Goal: Task Accomplishment & Management: Complete application form

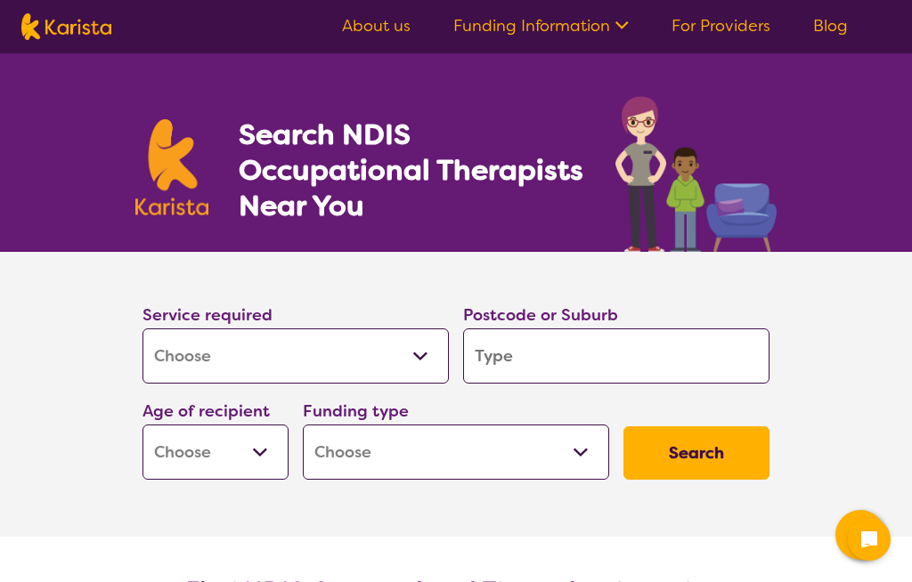
select select "[MEDICAL_DATA]"
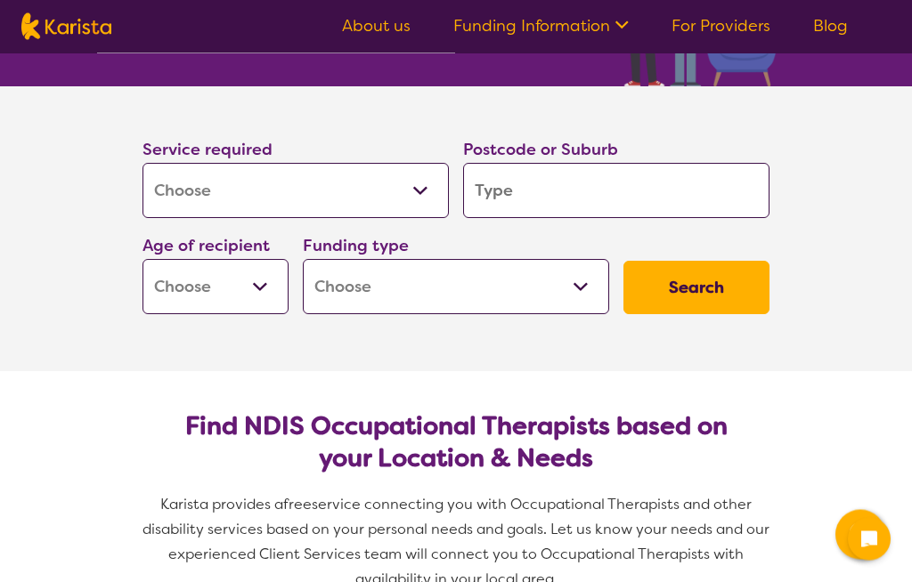
scroll to position [166, 0]
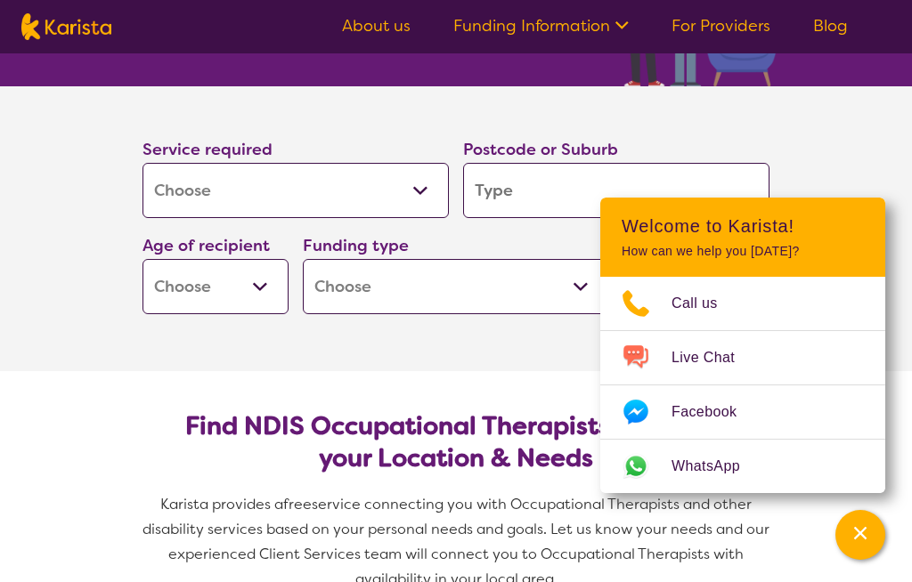
click at [526, 187] on input "search" at bounding box center [616, 190] width 306 height 55
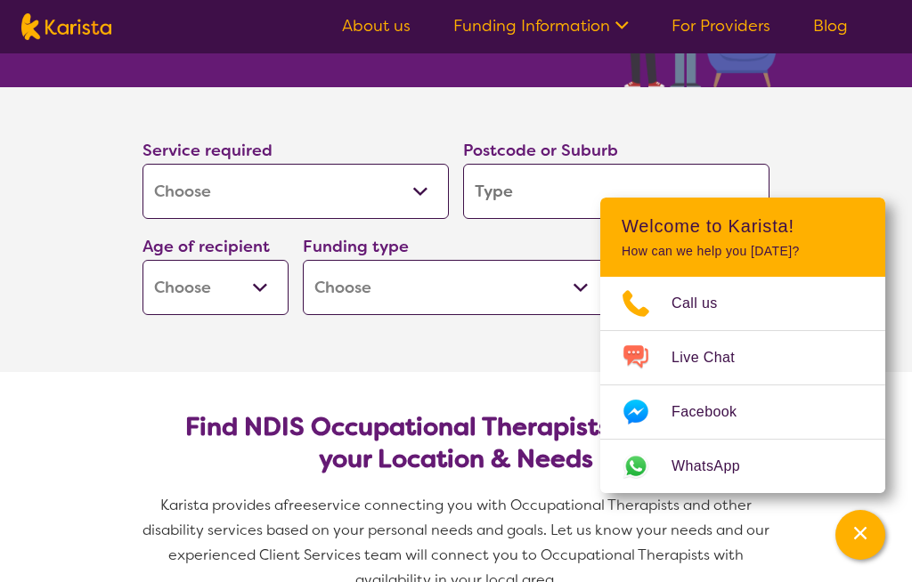
type input "G"
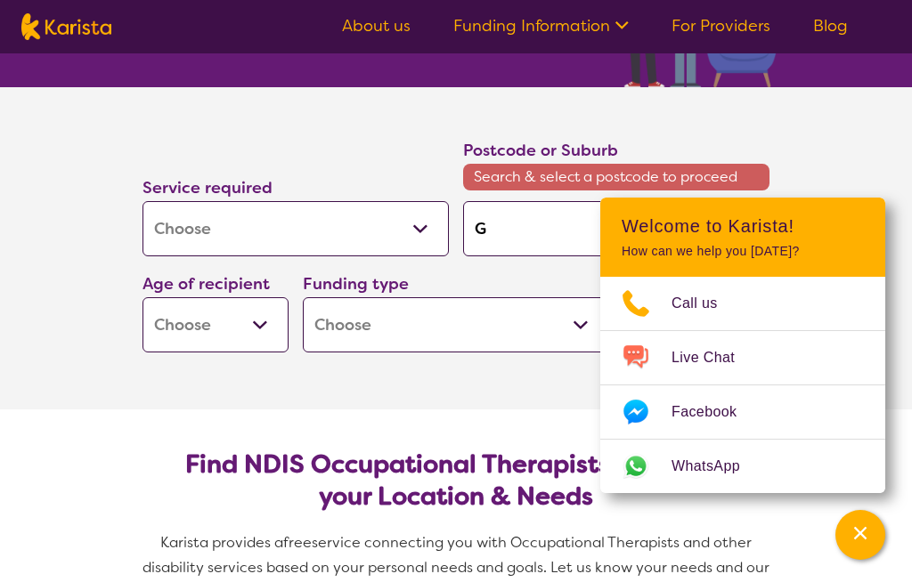
type input "Gl"
type input "Gle"
type input "[PERSON_NAME]"
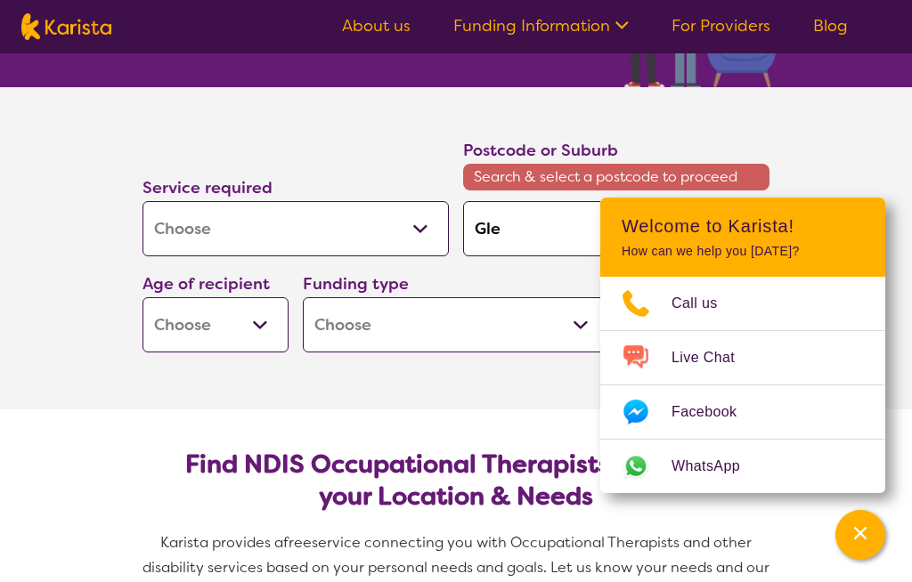
type input "[PERSON_NAME]"
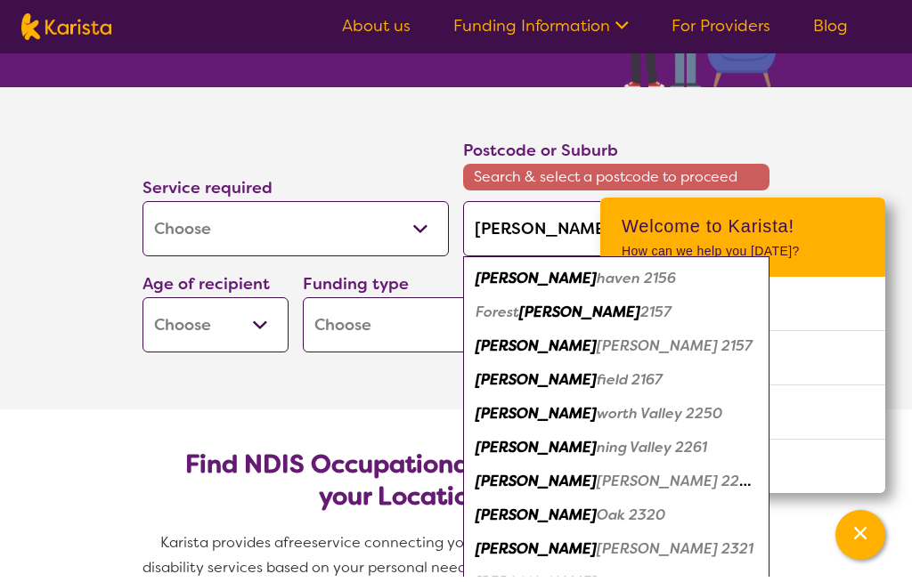
type input "Glenfield"
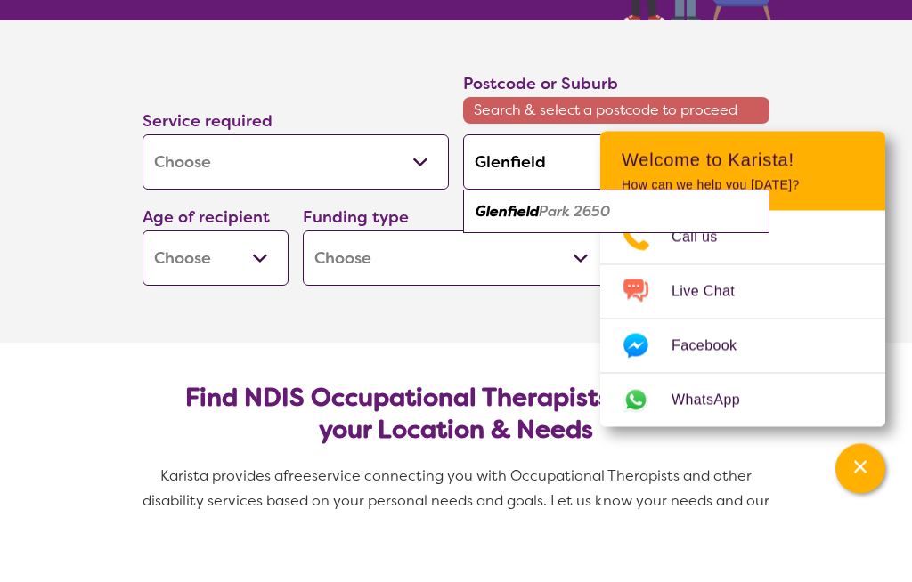
type input "Glenfield"
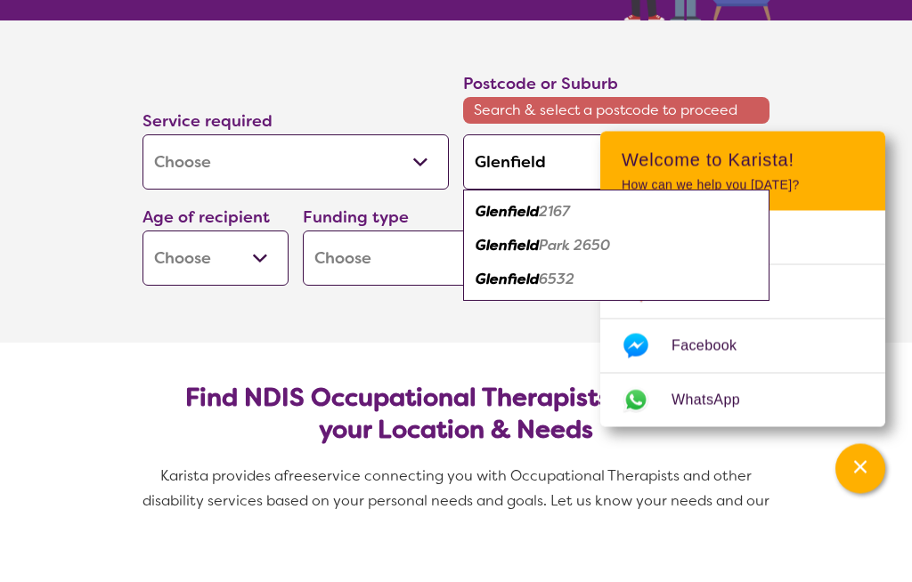
type input "[GEOGRAPHIC_DATA],"
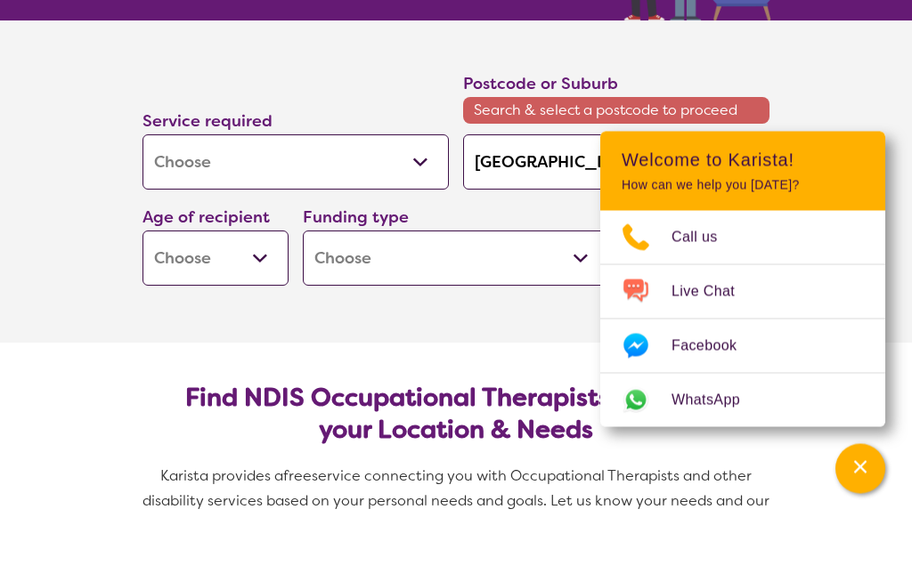
type input "Glenfield, 2"
type input "[GEOGRAPHIC_DATA], 26"
type input "Glenfield, 267"
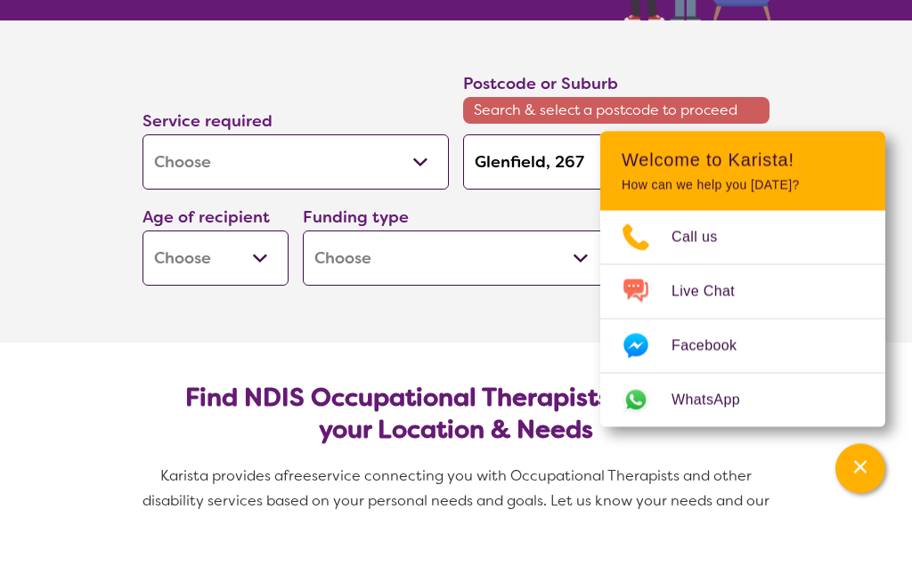
type input "Glenfield, 267"
type input "[GEOGRAPHIC_DATA], 26"
type input "Glenfield, 2"
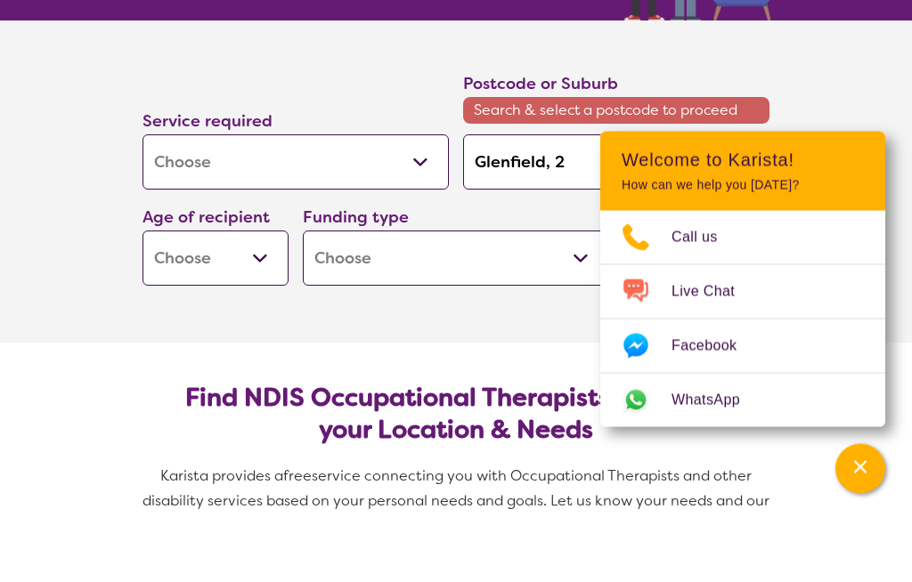
type input "[GEOGRAPHIC_DATA],"
type input "Glenfield, 2"
type input "[GEOGRAPHIC_DATA], 21"
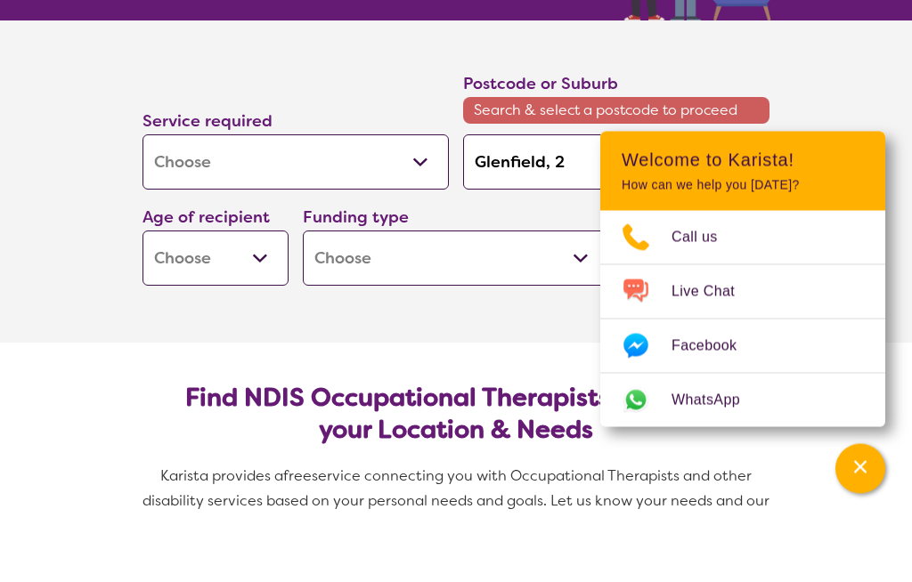
type input "[GEOGRAPHIC_DATA], 21"
type input "[GEOGRAPHIC_DATA], 216"
type input "[GEOGRAPHIC_DATA], 2167"
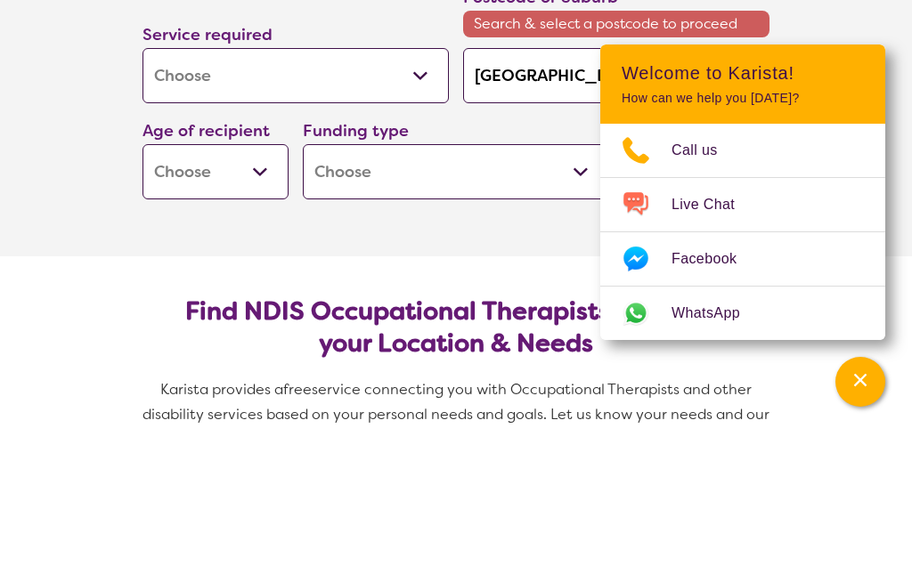
type input "[GEOGRAPHIC_DATA], 2167"
click at [266, 297] on select "Early Childhood - 0 to 9 Child - 10 to 11 Adolescent - 12 to 17 Adult - 18 to 6…" at bounding box center [215, 324] width 146 height 55
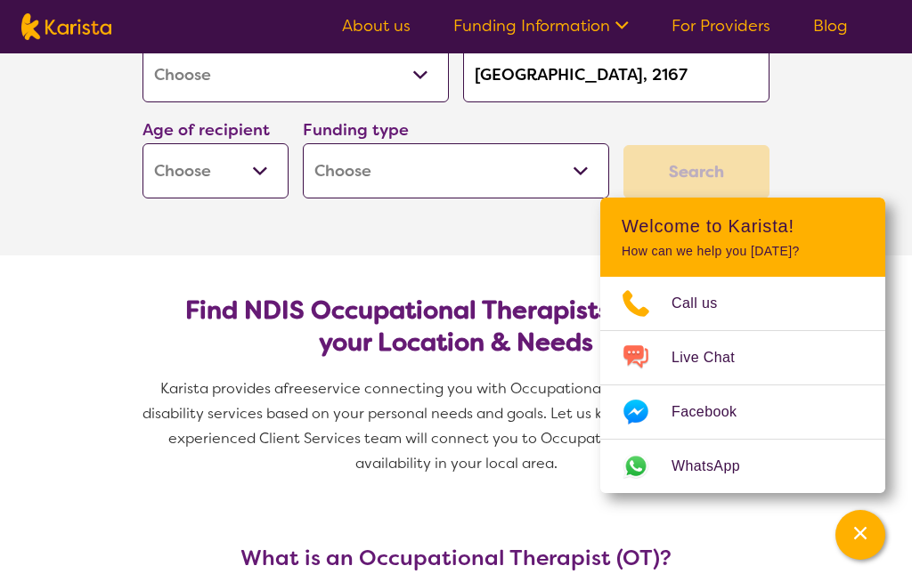
select select "AG"
click at [580, 174] on select "Home Care Package (HCP) National Disability Insurance Scheme (NDIS) I don't know" at bounding box center [456, 170] width 306 height 55
click at [350, 179] on select "Home Care Package (HCP) National Disability Insurance Scheme (NDIS) I don't know" at bounding box center [456, 170] width 306 height 55
select select "HCP"
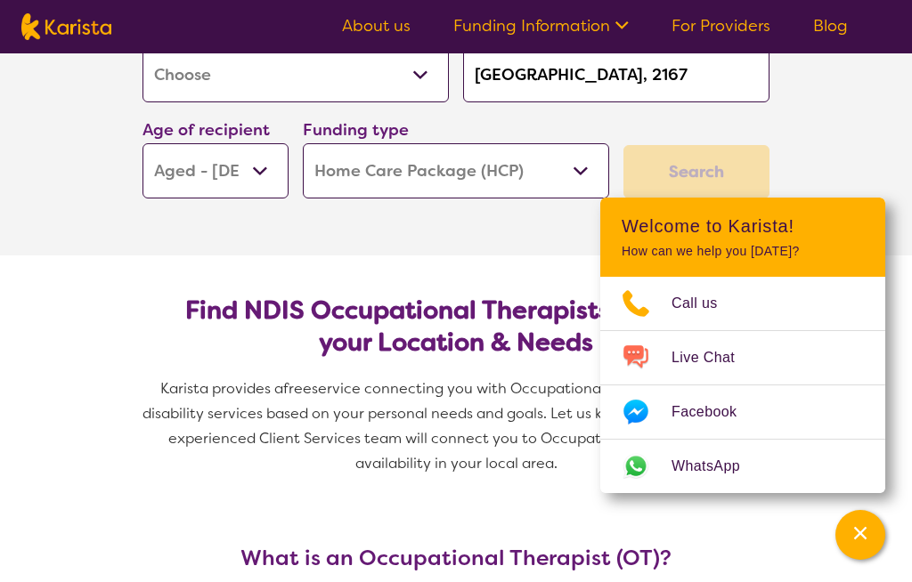
select select "HCP"
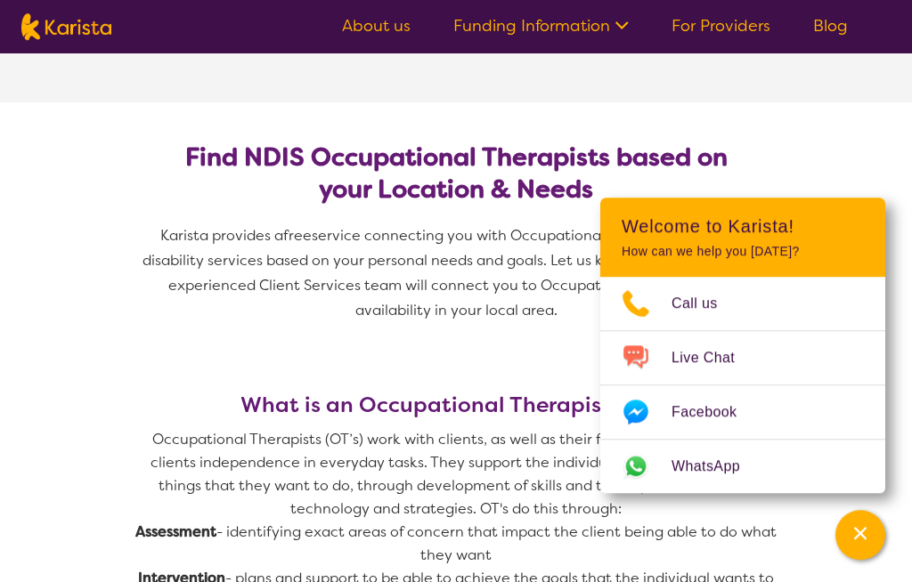
scroll to position [448, 0]
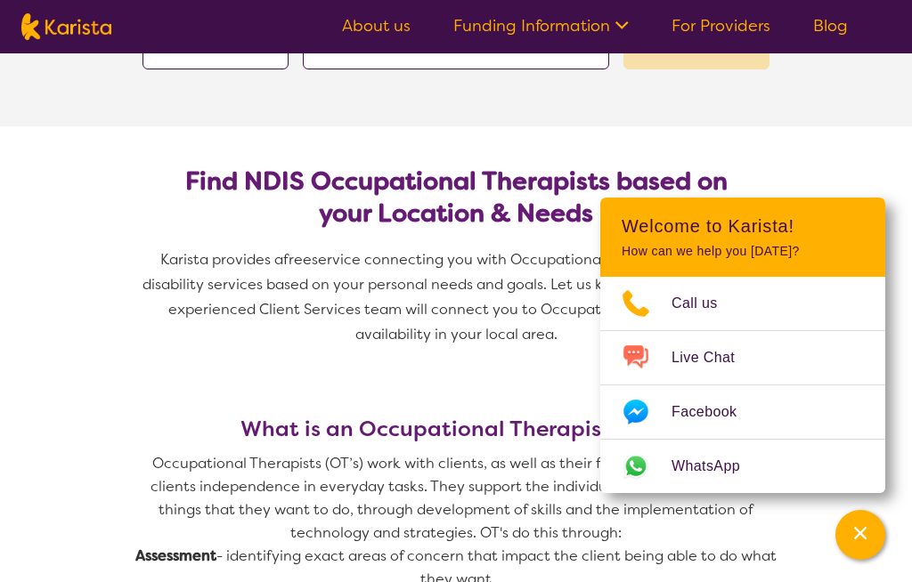
click at [864, 542] on icon "Channel Menu" at bounding box center [860, 533] width 18 height 18
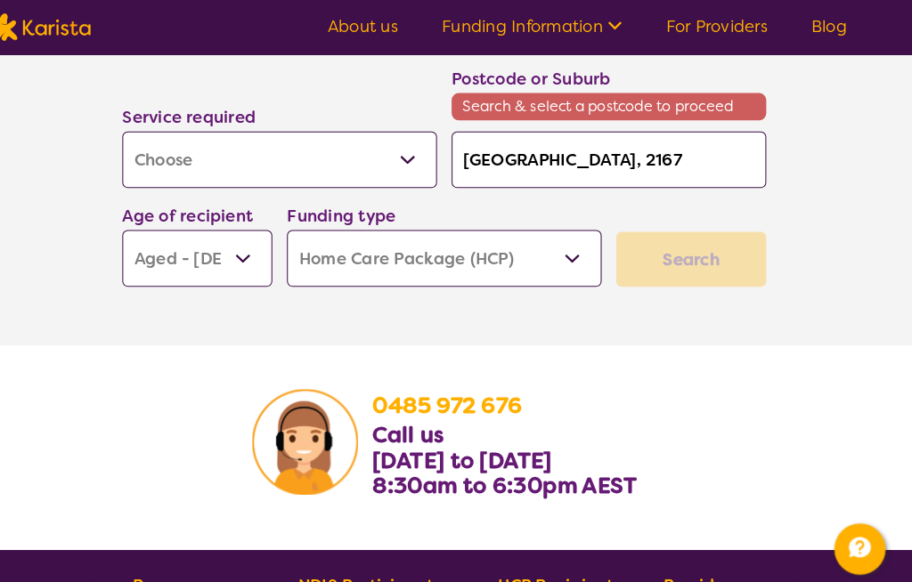
scroll to position [2886, 0]
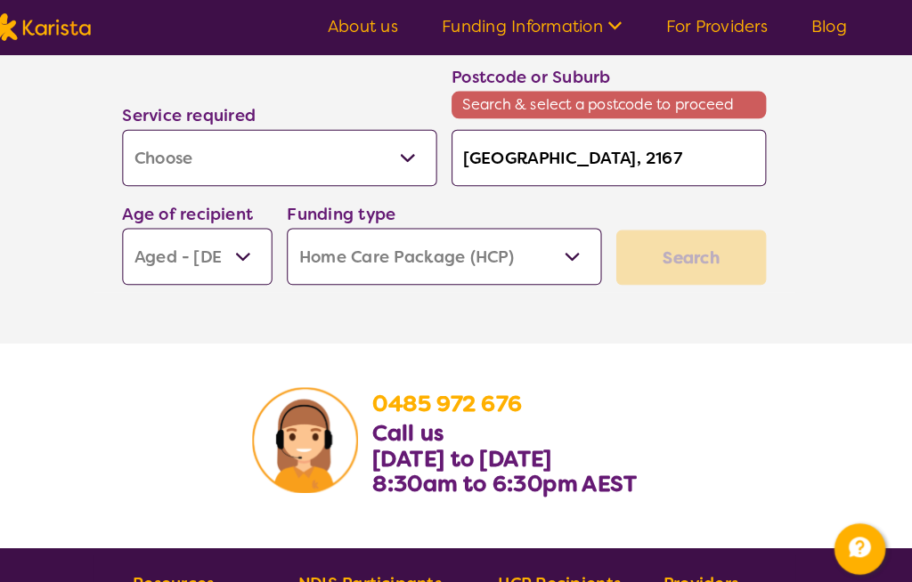
click at [676, 274] on div "Search" at bounding box center [696, 250] width 146 height 53
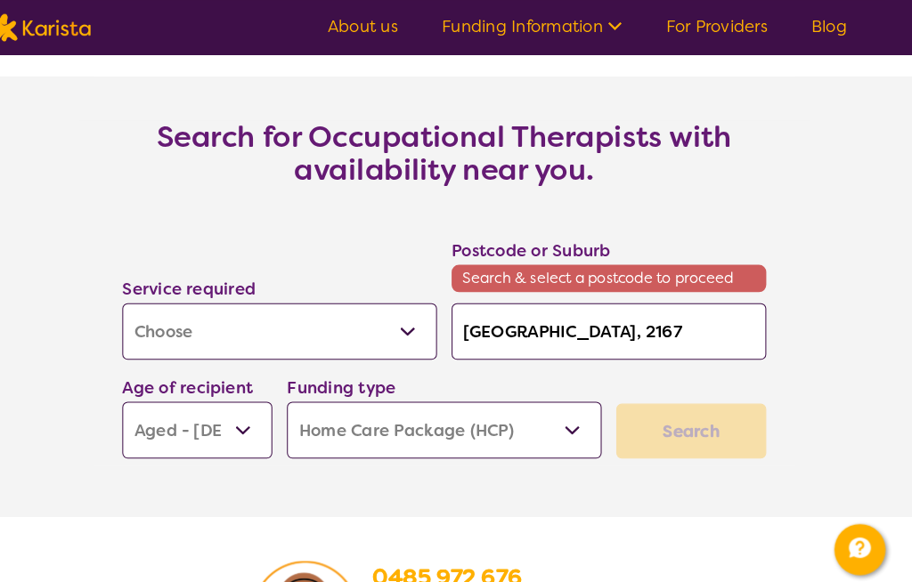
scroll to position [2717, 0]
click at [627, 351] on input "[GEOGRAPHIC_DATA], 2167" at bounding box center [616, 323] width 306 height 55
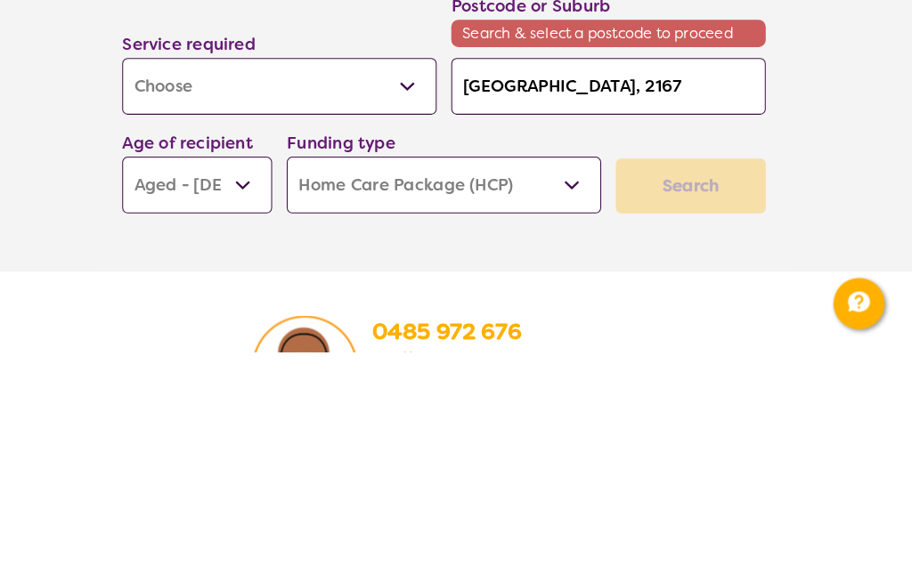
click at [559, 392] on select "Home Care Package (HCP) National Disability Insurance Scheme (NDIS) I don't know" at bounding box center [456, 419] width 306 height 55
